Goal: Information Seeking & Learning: Learn about a topic

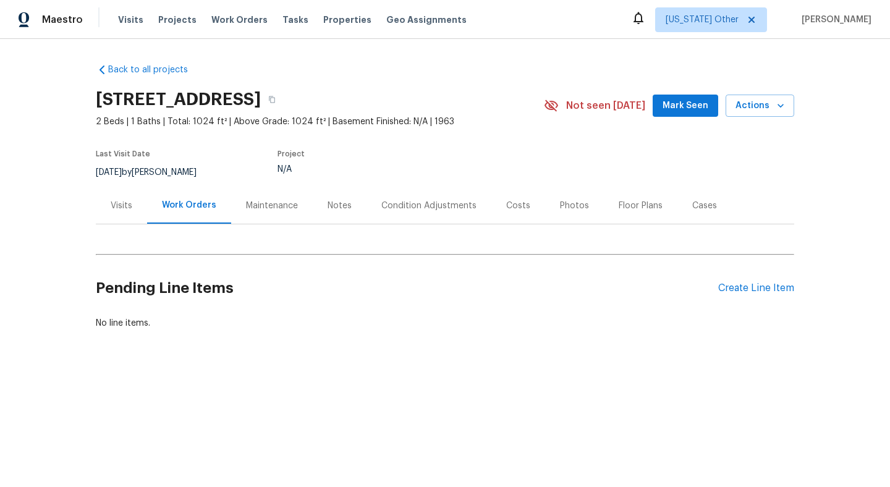
click at [561, 208] on div "Photos" at bounding box center [574, 206] width 29 height 12
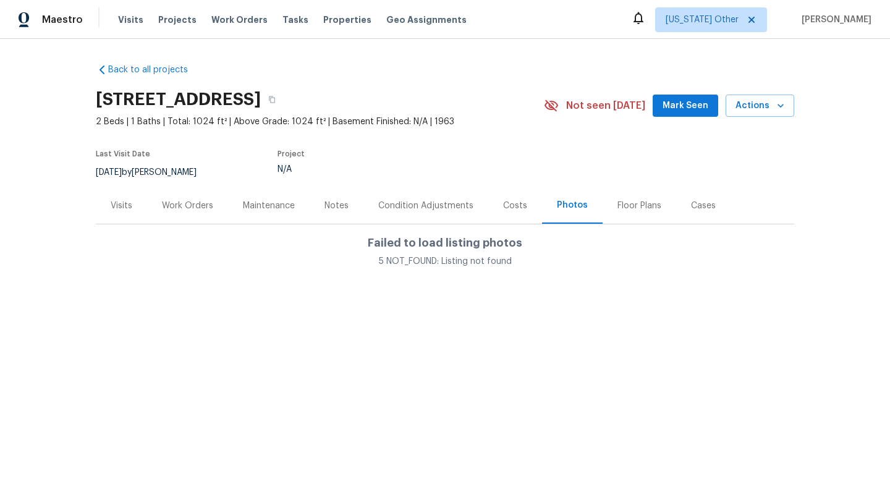
click at [130, 200] on div "Visits" at bounding box center [122, 206] width 22 height 12
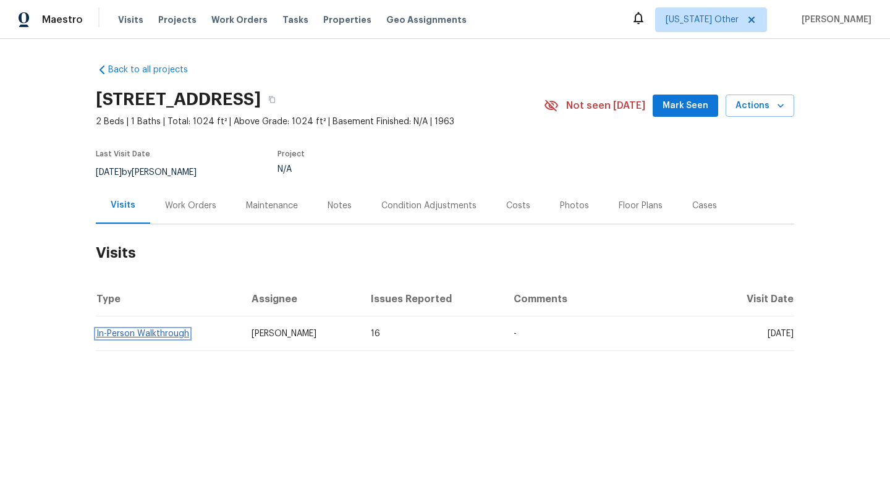
click at [134, 335] on link "In-Person Walkthrough" at bounding box center [142, 333] width 93 height 9
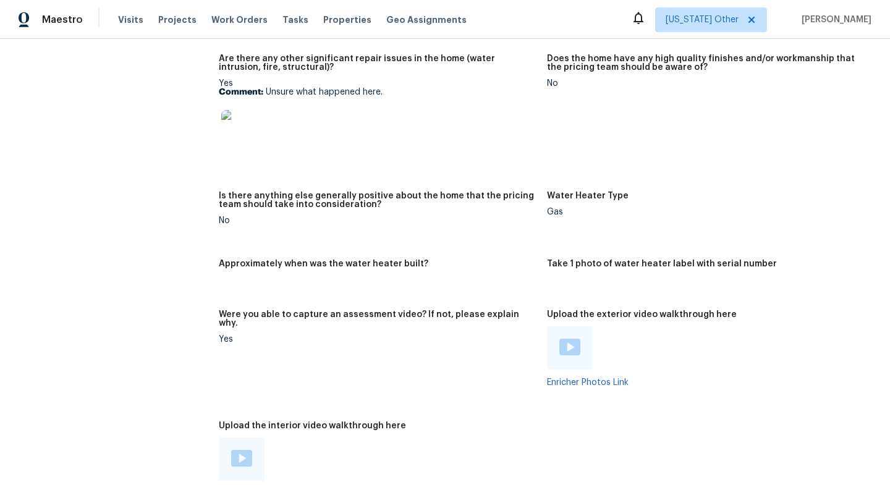
scroll to position [2702, 0]
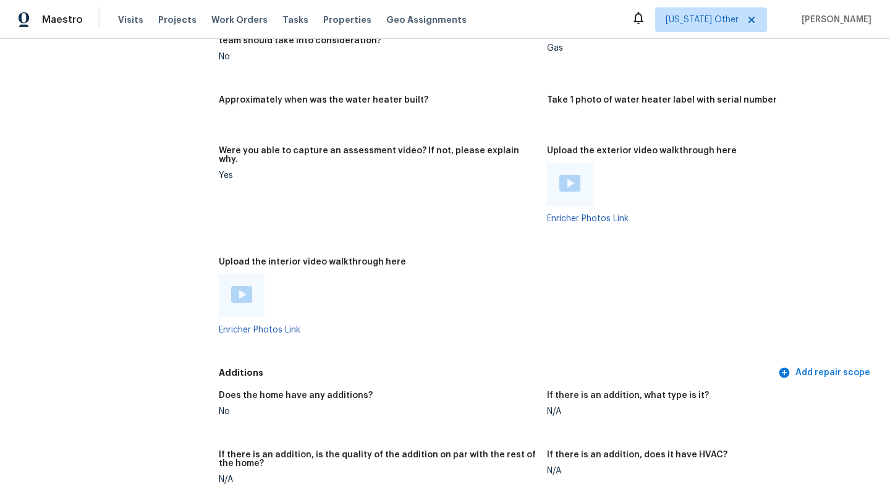
click at [249, 293] on div at bounding box center [242, 295] width 46 height 43
click at [241, 326] on link "Enricher Photos Link" at bounding box center [260, 330] width 82 height 9
